Goal: Transaction & Acquisition: Book appointment/travel/reservation

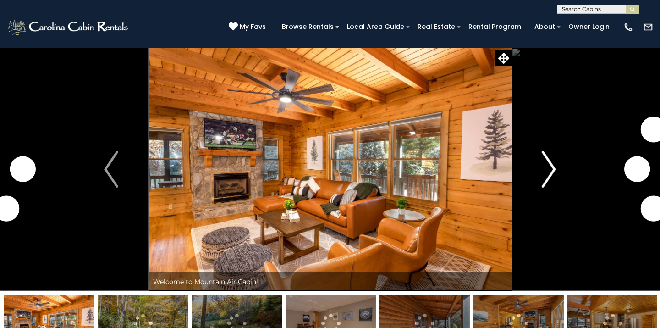
click at [554, 179] on img "Next" at bounding box center [549, 169] width 14 height 37
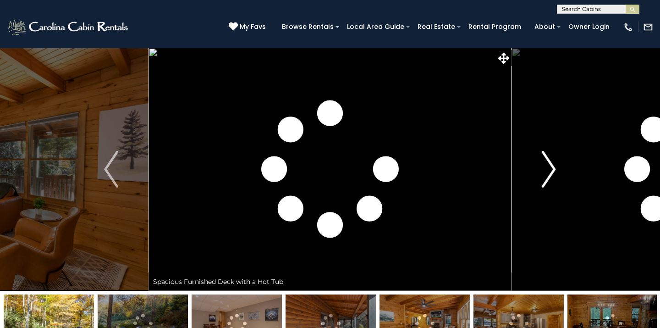
click at [554, 179] on img "Next" at bounding box center [549, 169] width 14 height 37
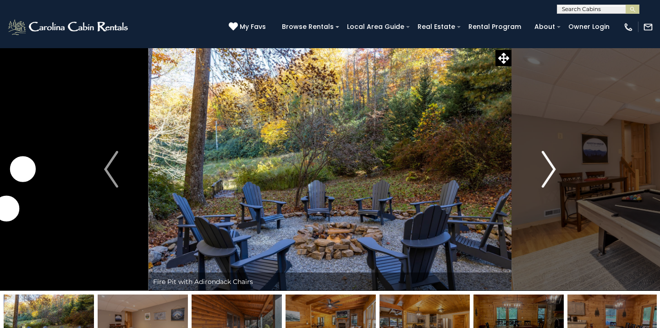
click at [554, 179] on img "Next" at bounding box center [549, 169] width 14 height 37
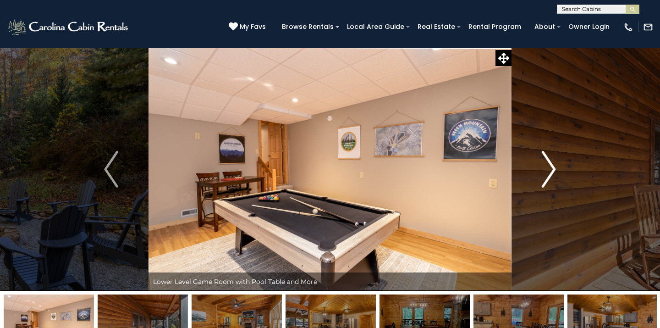
click at [554, 179] on img "Next" at bounding box center [549, 169] width 14 height 37
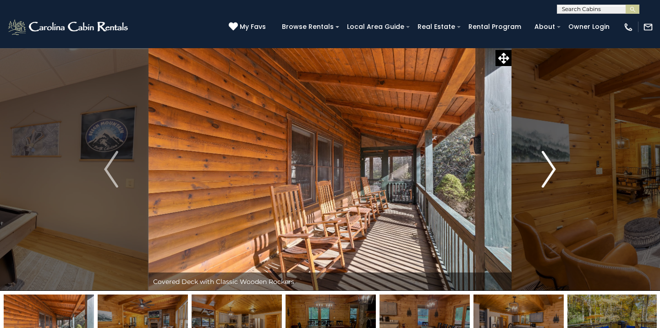
click at [554, 179] on img "Next" at bounding box center [549, 169] width 14 height 37
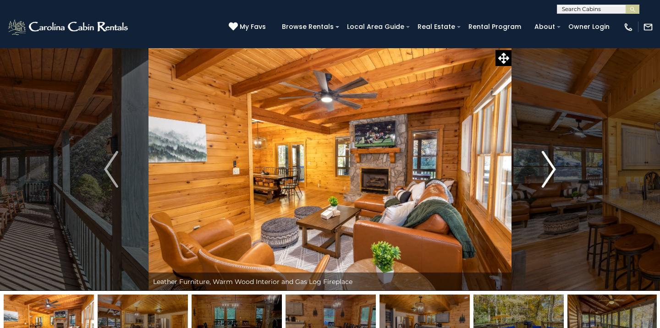
click at [554, 179] on img "Next" at bounding box center [549, 169] width 14 height 37
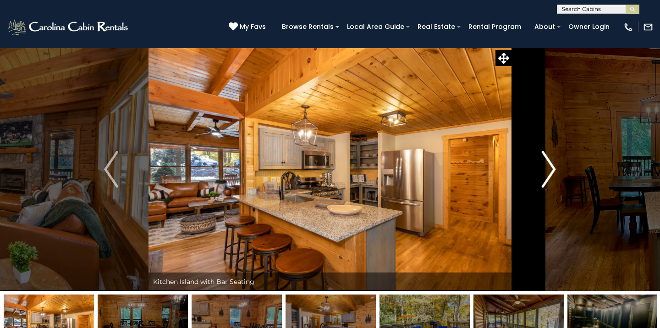
click at [554, 179] on img "Next" at bounding box center [549, 169] width 14 height 37
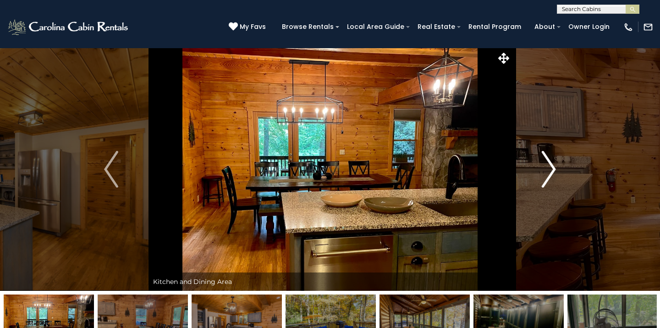
click at [554, 179] on img "Next" at bounding box center [549, 169] width 14 height 37
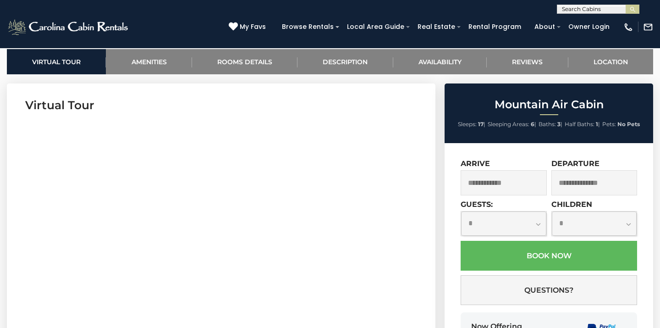
scroll to position [370, 0]
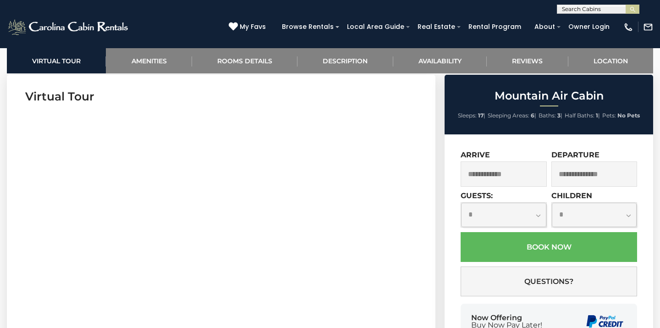
click at [518, 176] on input "text" at bounding box center [504, 173] width 86 height 25
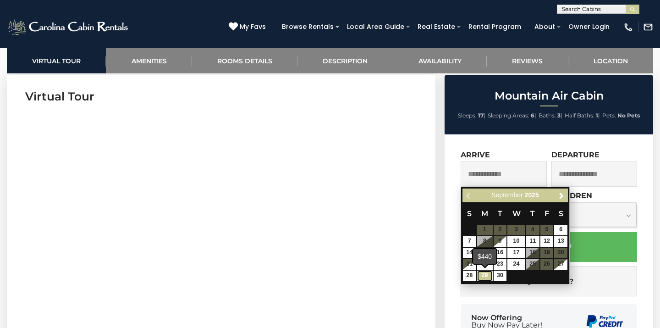
click at [486, 279] on link "29" at bounding box center [485, 275] width 16 height 11
type input "**********"
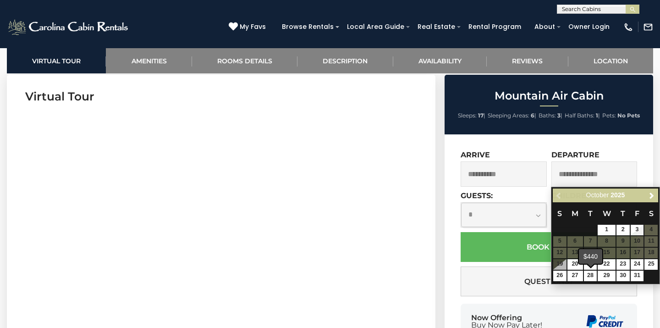
click at [593, 263] on div "$440" at bounding box center [590, 256] width 23 height 15
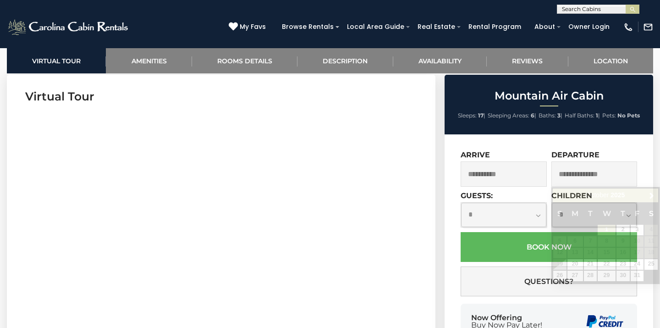
click at [591, 177] on input "text" at bounding box center [594, 173] width 86 height 25
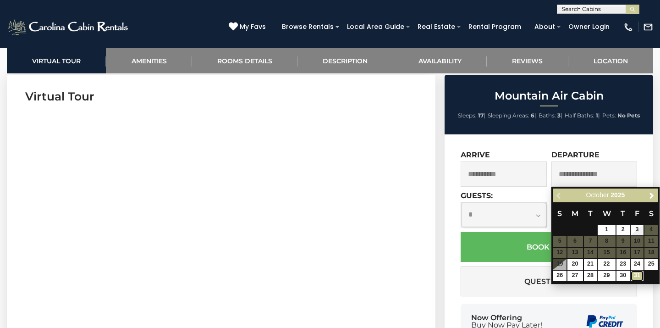
click at [640, 276] on link "31" at bounding box center [637, 275] width 13 height 11
type input "**********"
